Goal: Task Accomplishment & Management: Manage account settings

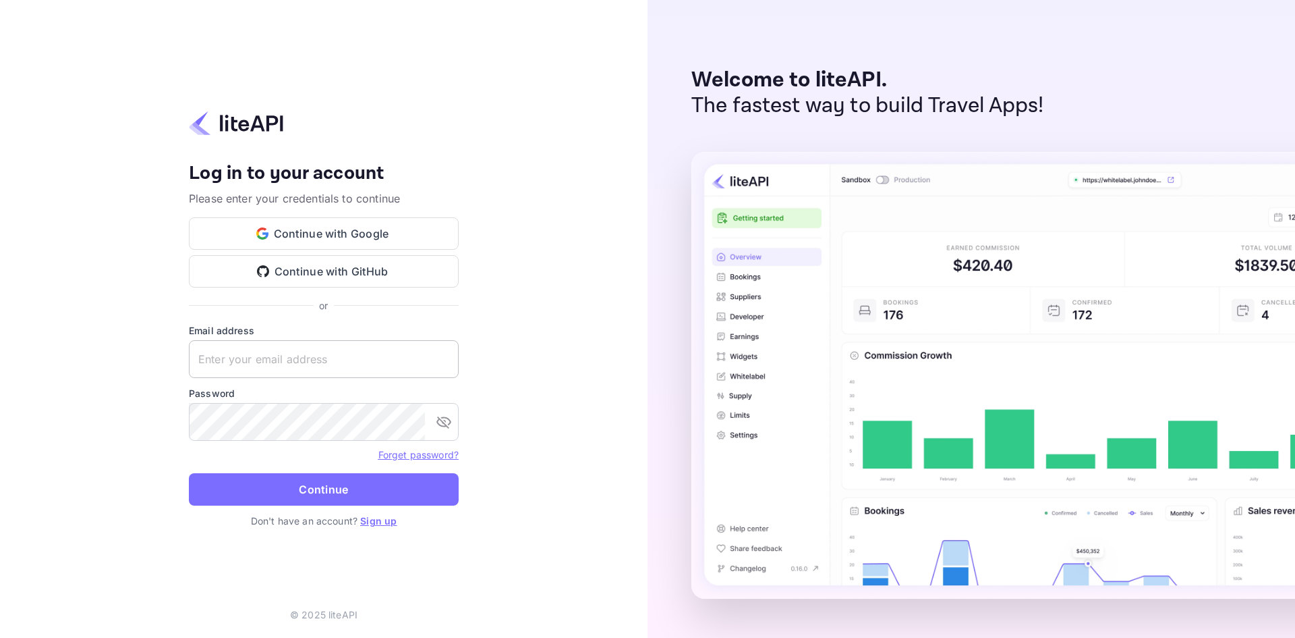
click at [324, 364] on input "text" at bounding box center [324, 359] width 270 height 38
type input "[PERSON_NAME][EMAIL_ADDRESS][DOMAIN_NAME]"
click at [189, 473] on button "Continue" at bounding box center [324, 489] width 270 height 32
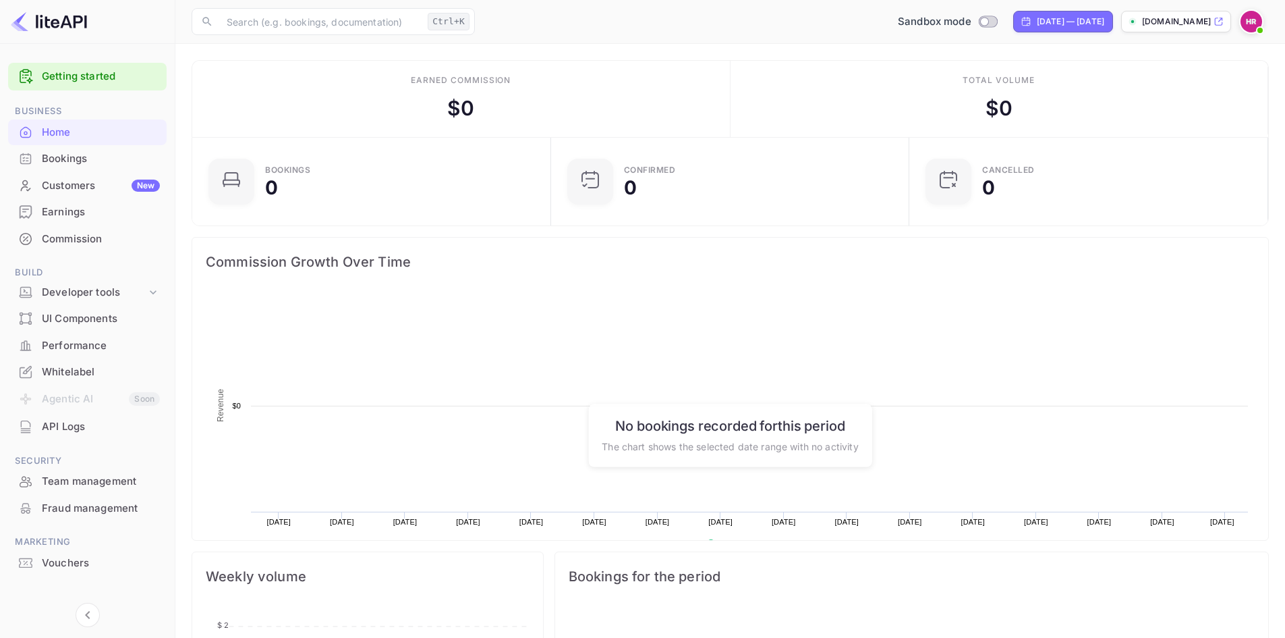
scroll to position [209, 340]
click at [66, 428] on div "API Logs" at bounding box center [101, 427] width 118 height 16
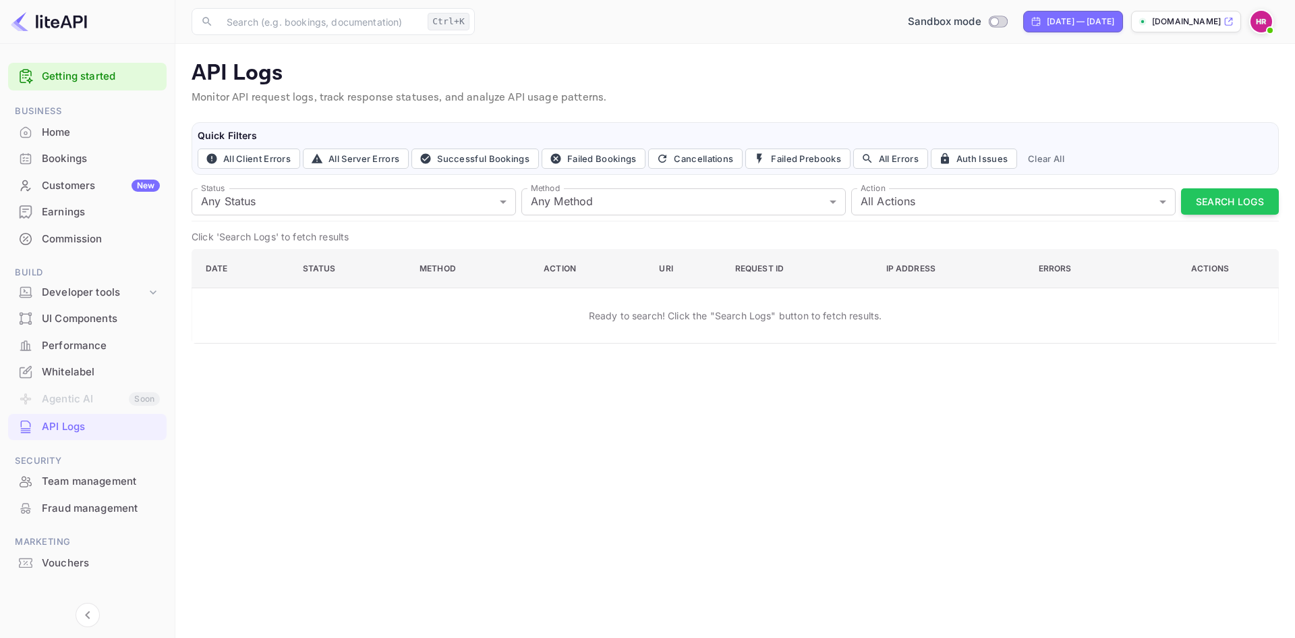
click at [76, 314] on div "UI Components" at bounding box center [101, 319] width 118 height 16
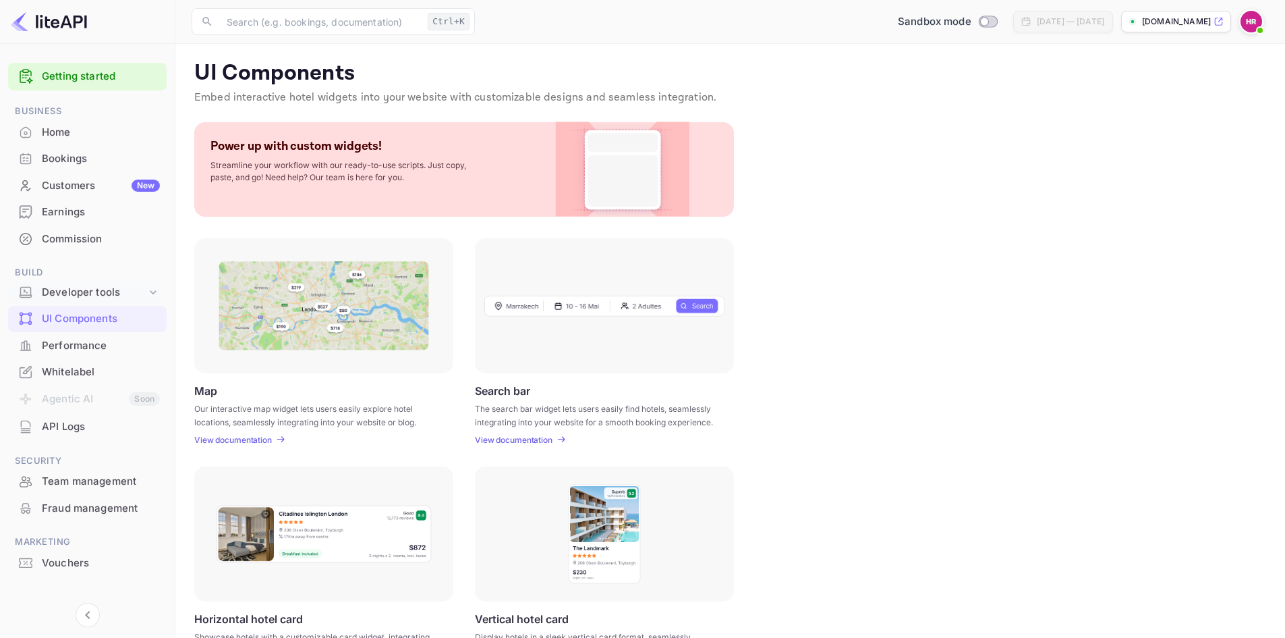
click at [79, 295] on div "Developer tools" at bounding box center [94, 293] width 105 height 16
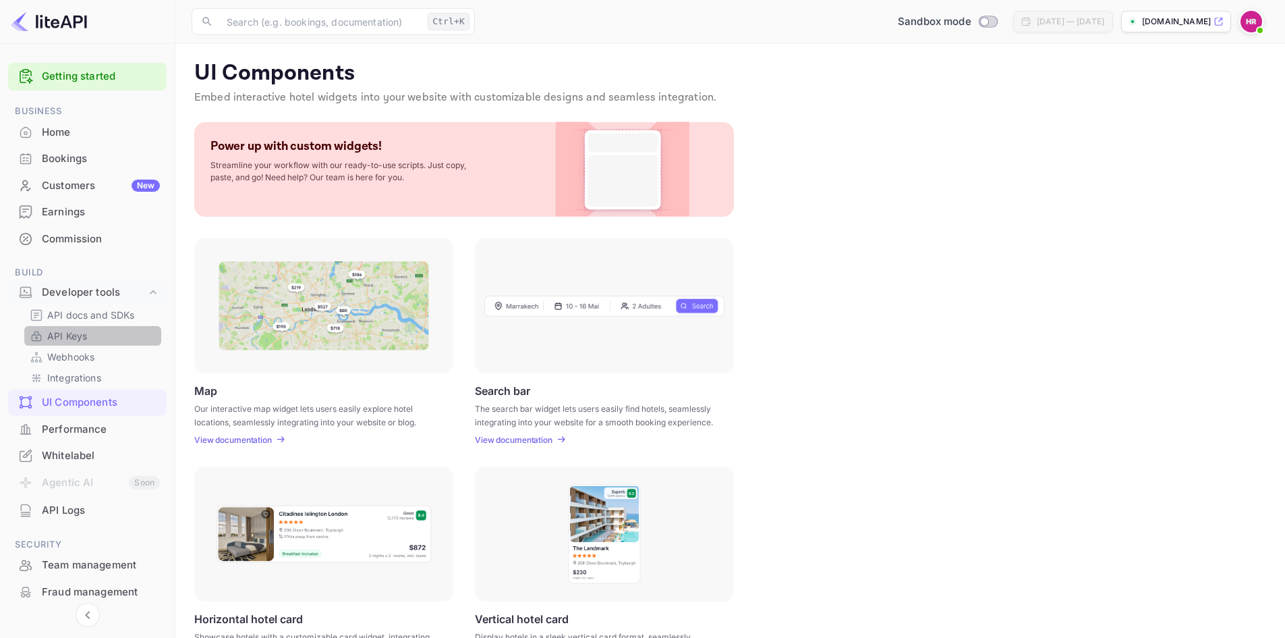
click at [68, 335] on p "API Keys" at bounding box center [67, 336] width 40 height 14
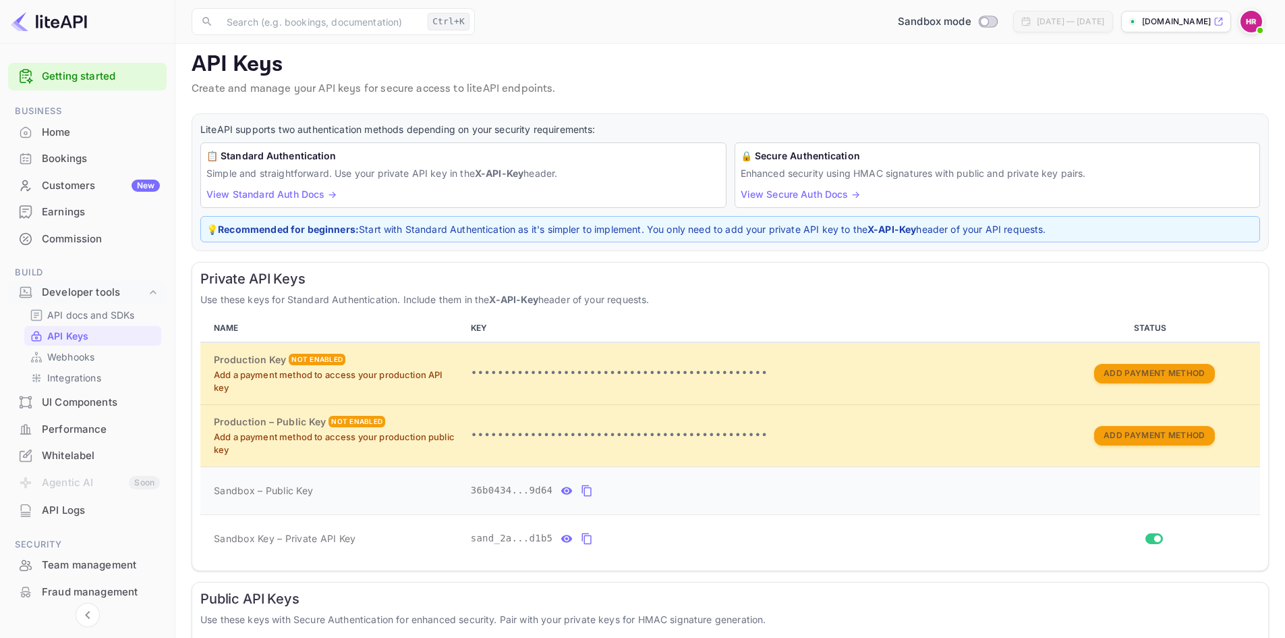
scroll to position [67, 0]
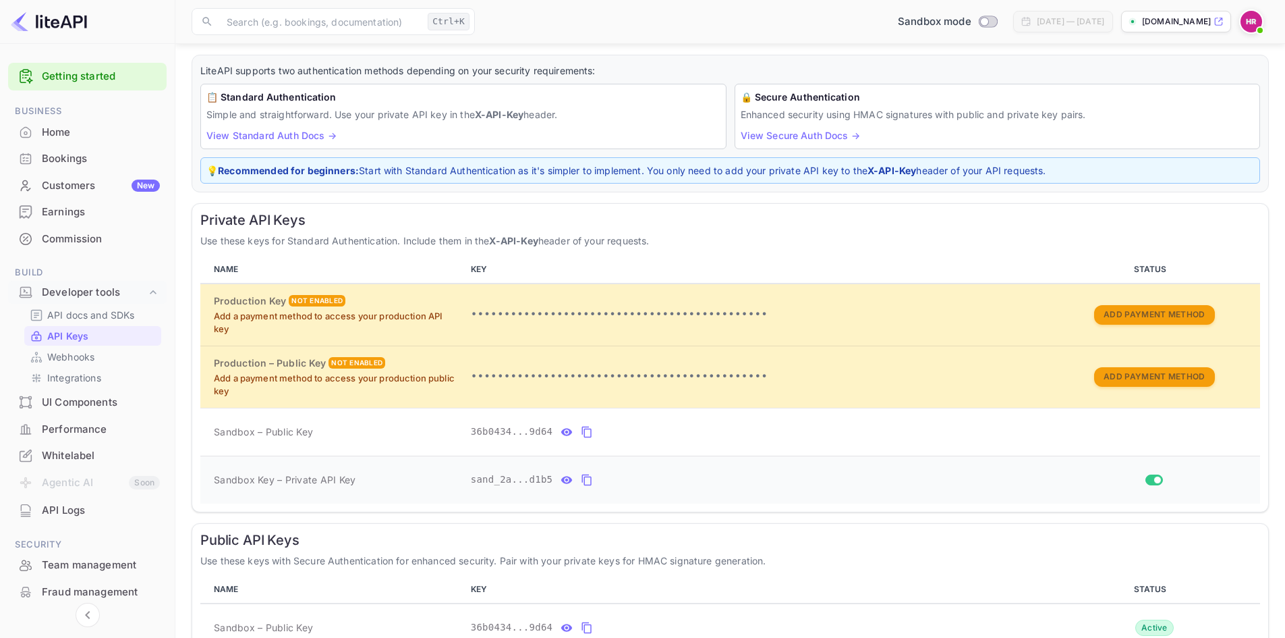
click at [582, 475] on icon "private api keys table" at bounding box center [586, 479] width 9 height 11
